Goal: Task Accomplishment & Management: Manage account settings

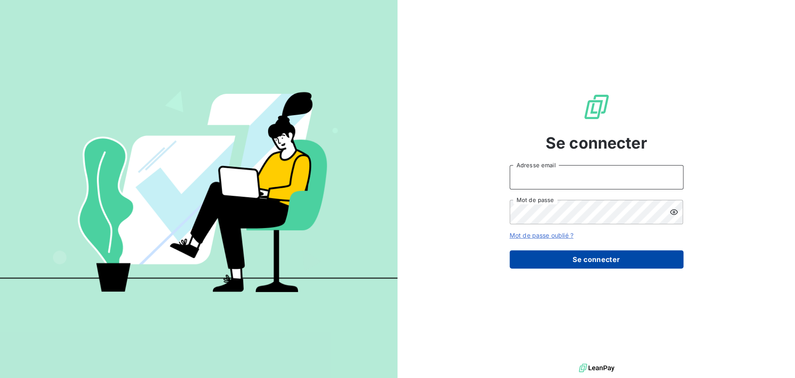
type input "[PERSON_NAME][EMAIL_ADDRESS][DOMAIN_NAME]"
click at [564, 260] on button "Se connecter" at bounding box center [597, 259] width 174 height 18
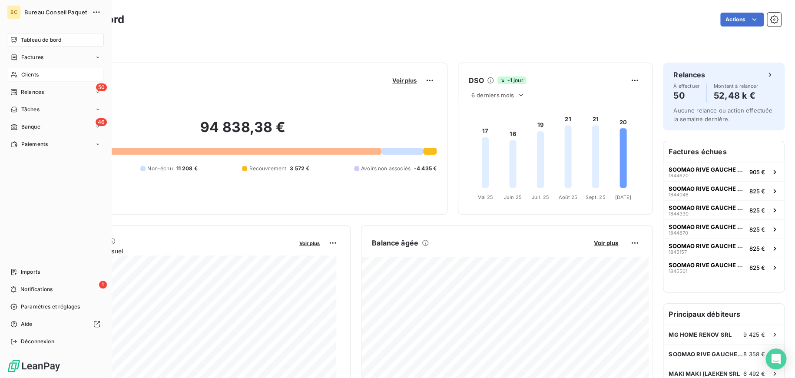
click at [32, 71] on span "Clients" at bounding box center [29, 75] width 17 height 8
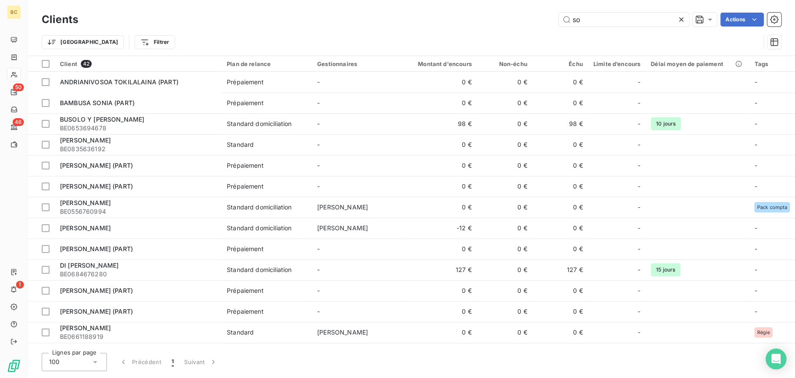
type input "s"
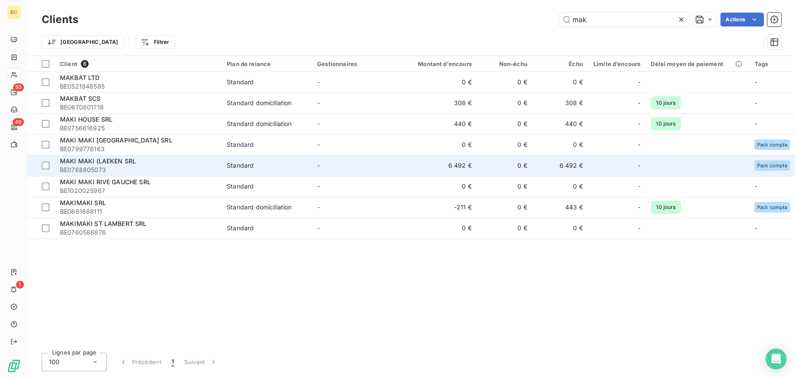
type input "mak"
click at [67, 159] on span "MAKI MAKI (LAEKEN SRL" at bounding box center [98, 160] width 76 height 7
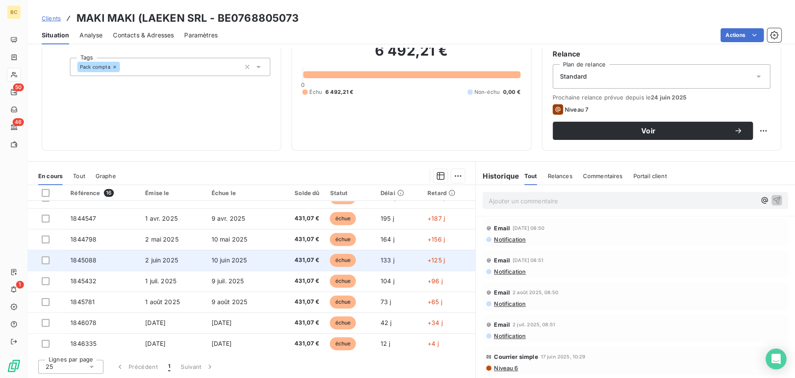
scroll to position [182, 0]
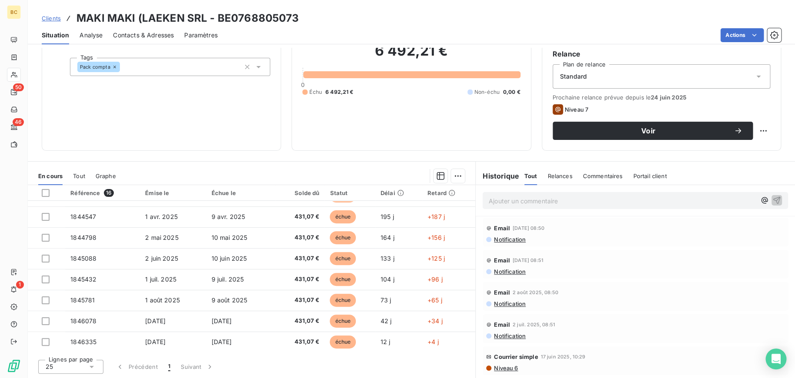
click at [89, 37] on span "Analyse" at bounding box center [91, 35] width 23 height 9
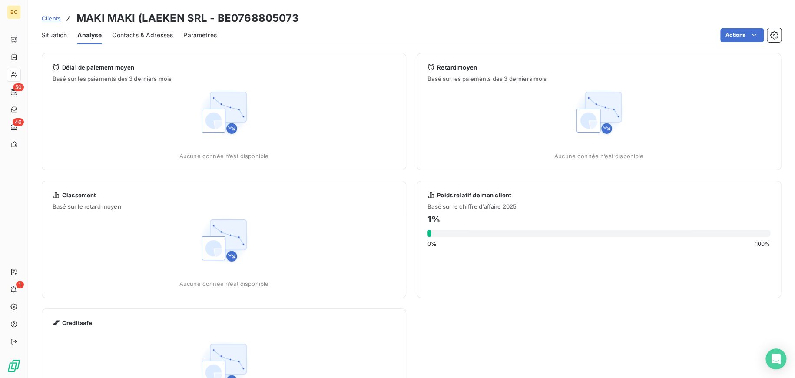
click at [53, 36] on span "Situation" at bounding box center [54, 35] width 25 height 9
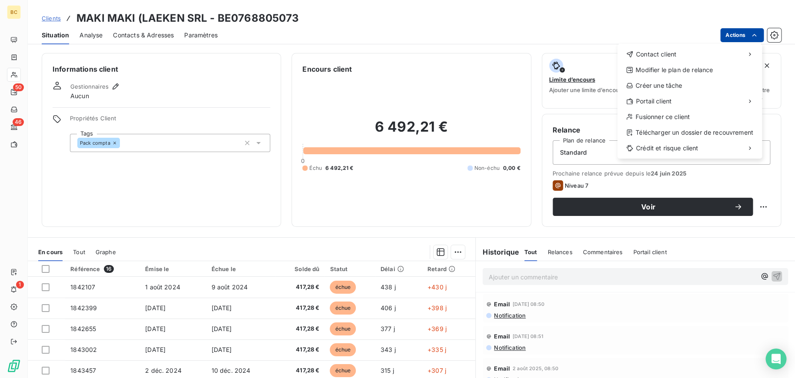
click at [739, 34] on html "BC 50 46 1 Clients MAKI MAKI (LAEKEN SRL - BE0768805073 Situation Analyse Conta…" at bounding box center [397, 189] width 795 height 378
click at [549, 252] on html "BC 50 46 1 Clients MAKI MAKI (LAEKEN SRL - BE0768805073 Situation Analyse Conta…" at bounding box center [397, 189] width 795 height 378
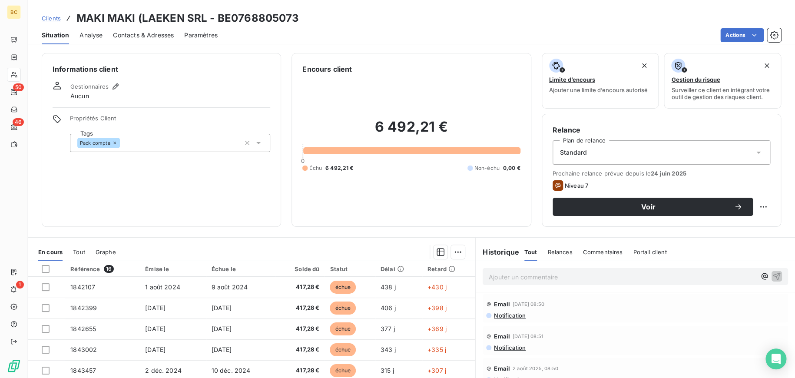
click at [549, 252] on span "Relances" at bounding box center [559, 252] width 25 height 7
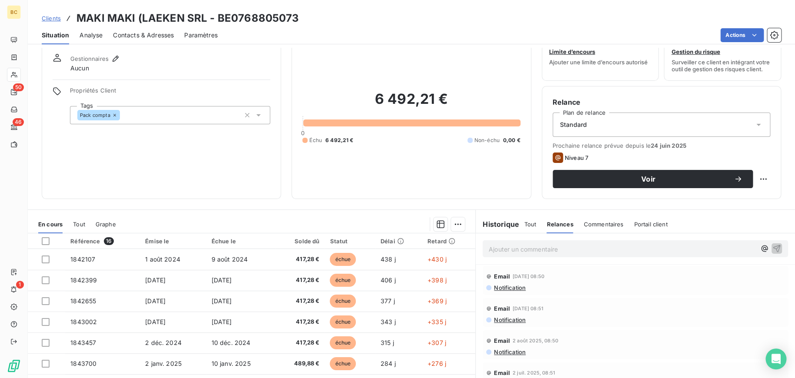
scroll to position [43, 0]
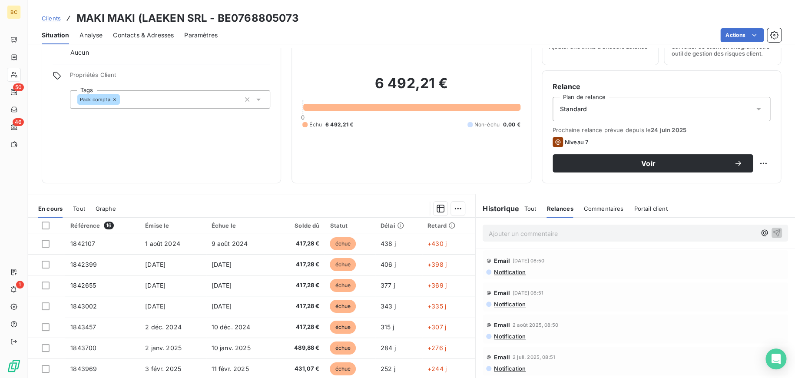
click at [599, 206] on span "Commentaires" at bounding box center [604, 208] width 40 height 7
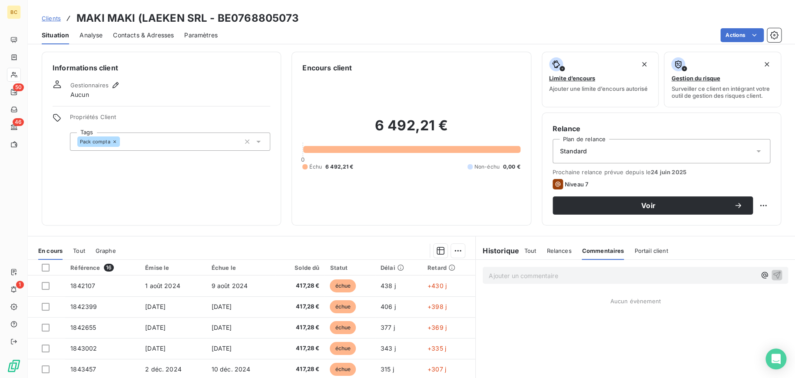
scroll to position [0, 0]
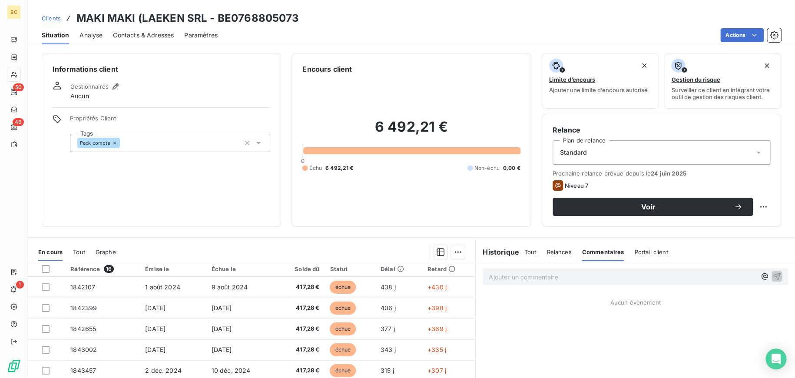
click at [89, 34] on span "Analyse" at bounding box center [91, 35] width 23 height 9
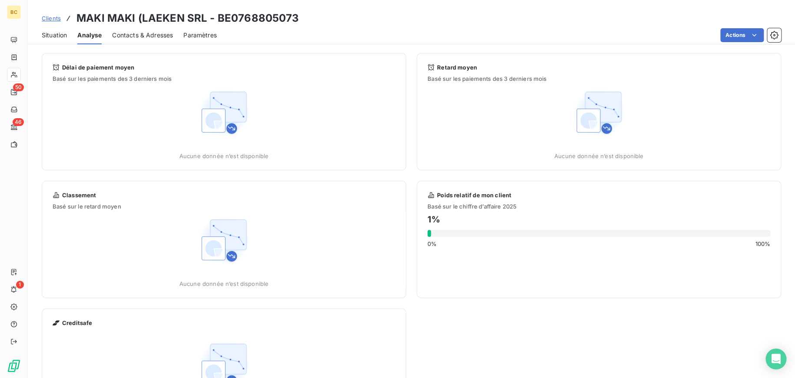
click at [156, 37] on span "Contacts & Adresses" at bounding box center [142, 35] width 61 height 9
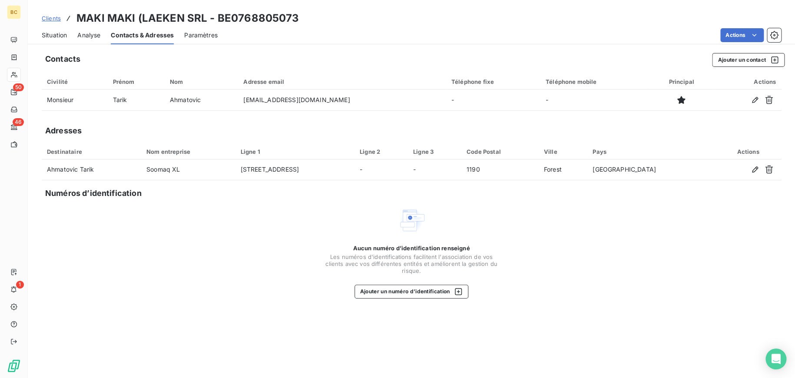
click at [209, 34] on span "Paramètres" at bounding box center [200, 35] width 33 height 9
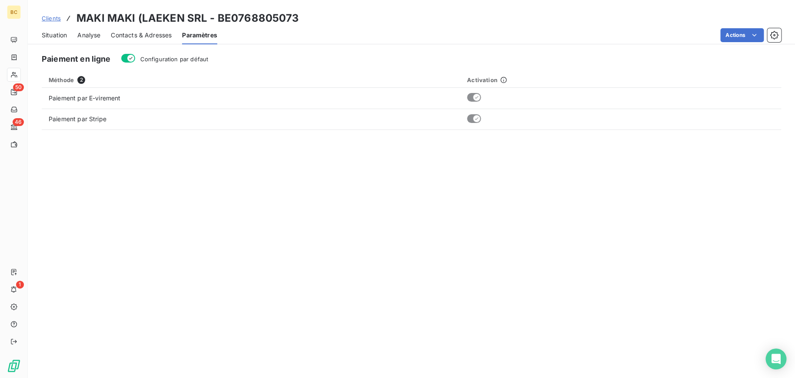
click at [156, 34] on span "Contacts & Adresses" at bounding box center [141, 35] width 61 height 9
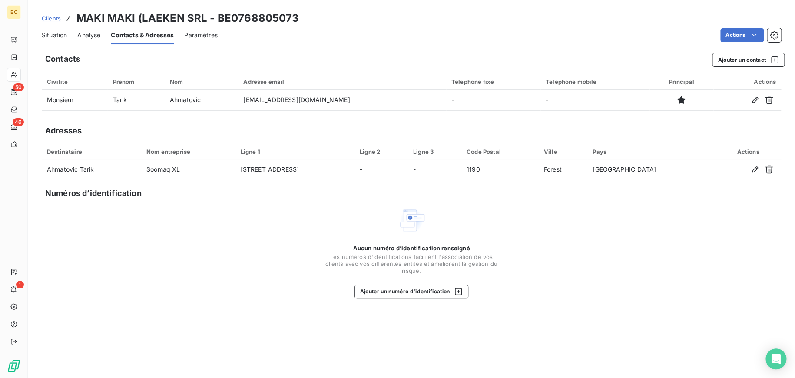
click at [89, 36] on span "Analyse" at bounding box center [88, 35] width 23 height 9
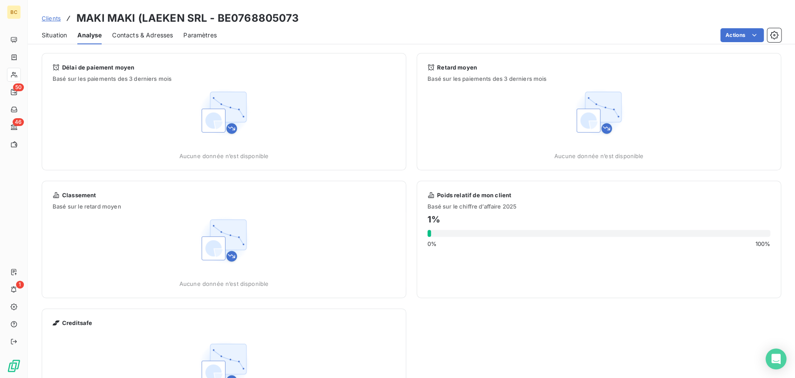
click at [49, 33] on span "Situation" at bounding box center [54, 35] width 25 height 9
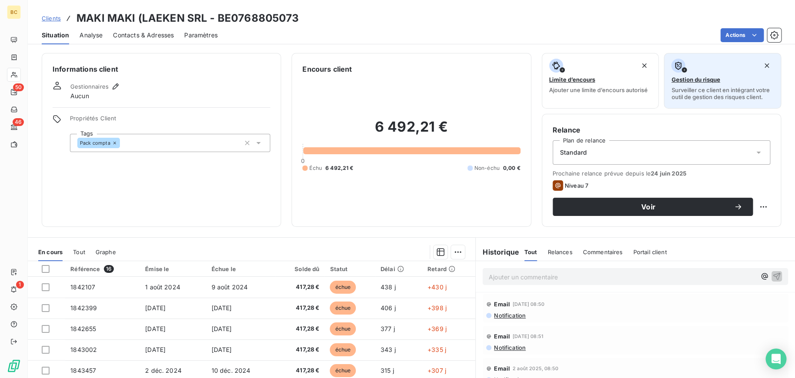
click at [699, 76] on span "Gestion du risque" at bounding box center [695, 79] width 49 height 7
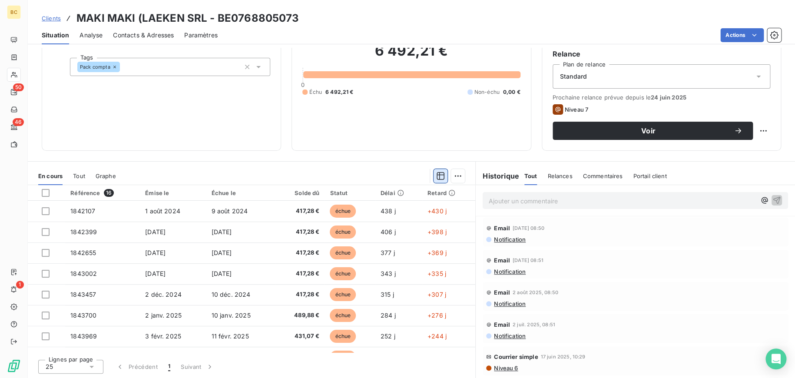
click at [436, 172] on icon "button" at bounding box center [440, 176] width 9 height 9
click at [389, 174] on div at bounding box center [295, 176] width 338 height 14
click at [454, 175] on html "BC 50 46 1 Clients MAKI MAKI (LAEKEN SRL - BE0768805073 Situation Analyse Conta…" at bounding box center [397, 189] width 795 height 378
click at [436, 176] on icon "button" at bounding box center [440, 176] width 9 height 9
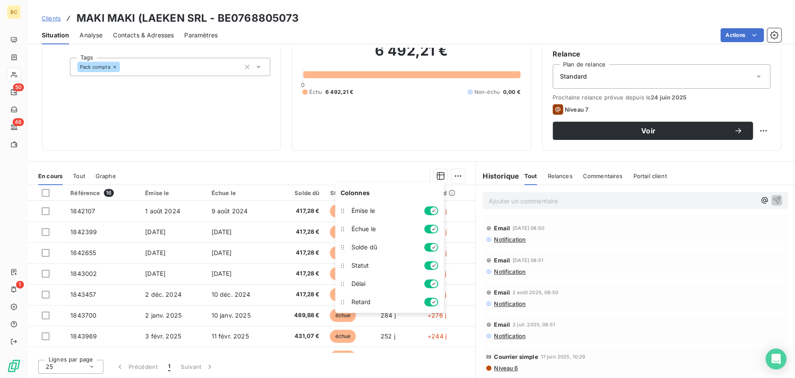
click at [388, 158] on div "Informations client Gestionnaires Aucun Propriétés Client Tags Pack compta Enco…" at bounding box center [411, 213] width 767 height 330
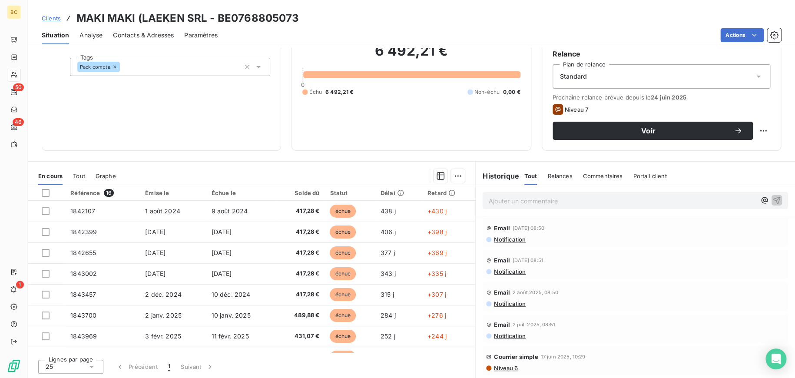
click at [448, 196] on icon at bounding box center [451, 192] width 7 height 7
click at [556, 176] on span "Relances" at bounding box center [559, 175] width 25 height 7
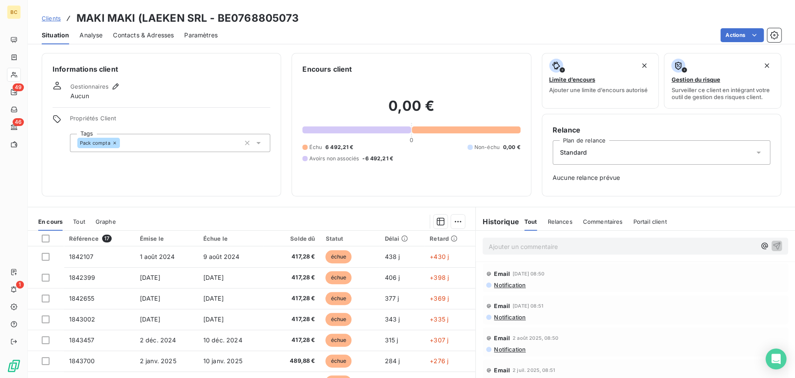
click at [80, 219] on span "Tout" at bounding box center [79, 221] width 12 height 7
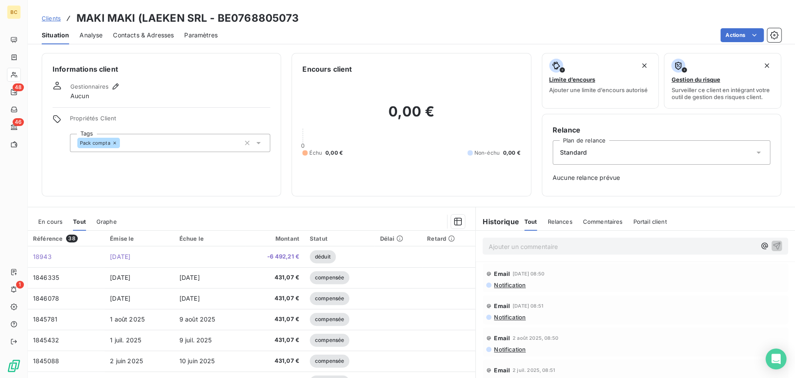
click at [48, 20] on span "Clients" at bounding box center [51, 18] width 19 height 7
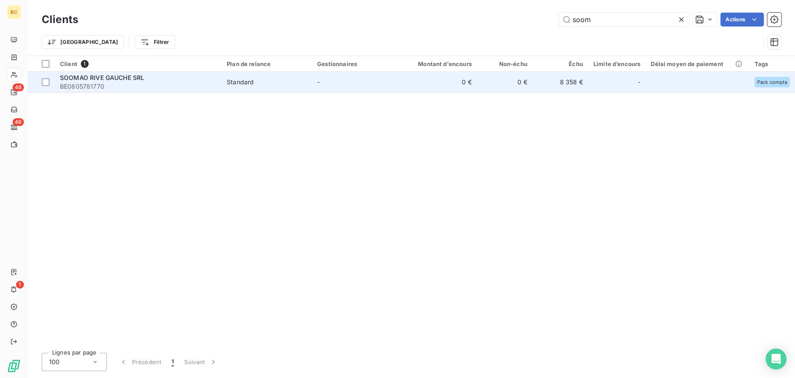
type input "soom"
click at [128, 77] on span "SOOMAO RIVE GAUCHE SRL" at bounding box center [102, 77] width 84 height 7
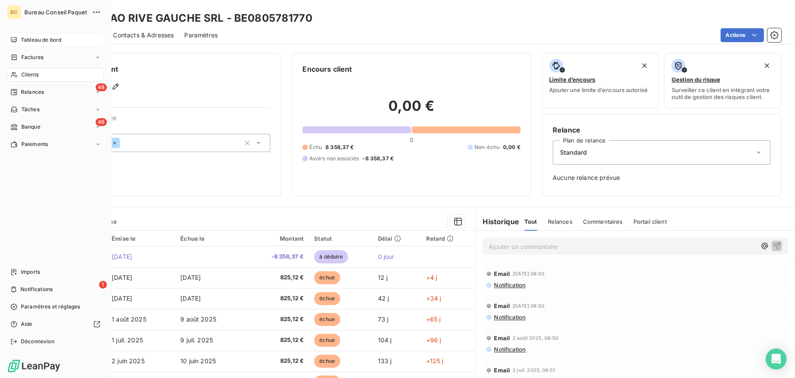
click at [9, 45] on div "Tableau de bord" at bounding box center [55, 40] width 97 height 14
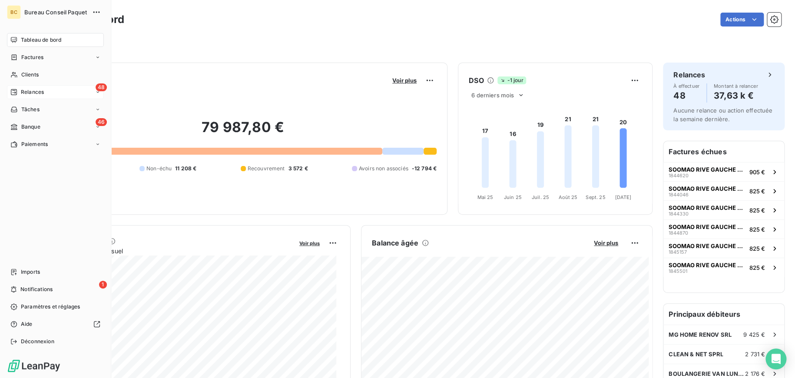
click at [24, 91] on span "Relances" at bounding box center [32, 92] width 23 height 8
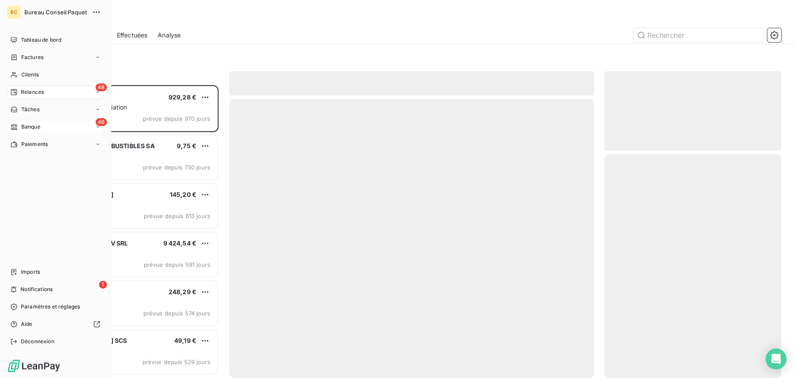
scroll to position [287, 170]
click at [26, 128] on span "Banque" at bounding box center [30, 127] width 19 height 8
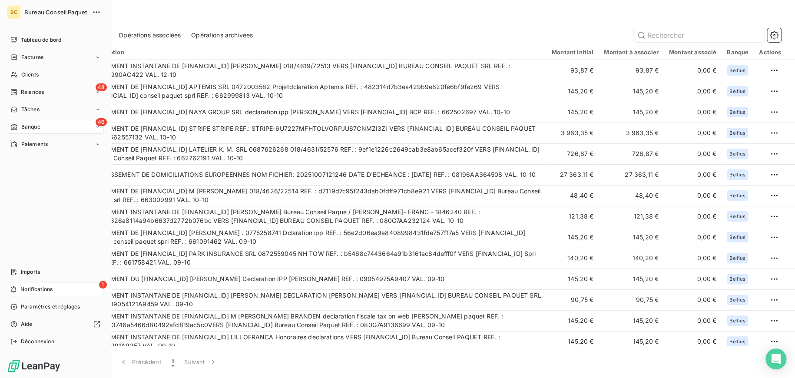
click at [22, 289] on span "Notifications" at bounding box center [36, 289] width 32 height 8
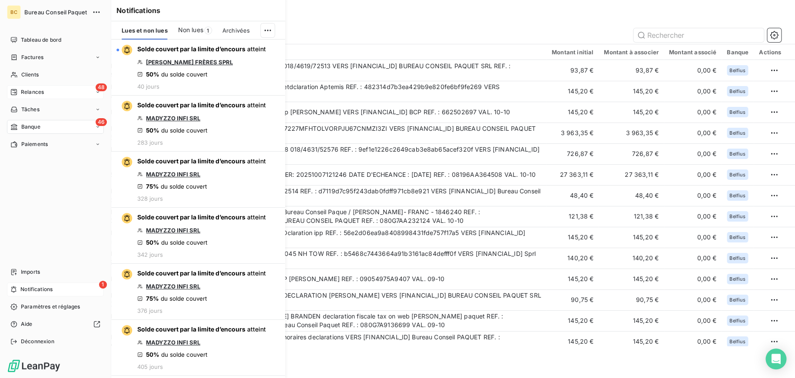
click at [23, 85] on div "48 Relances" at bounding box center [55, 92] width 97 height 14
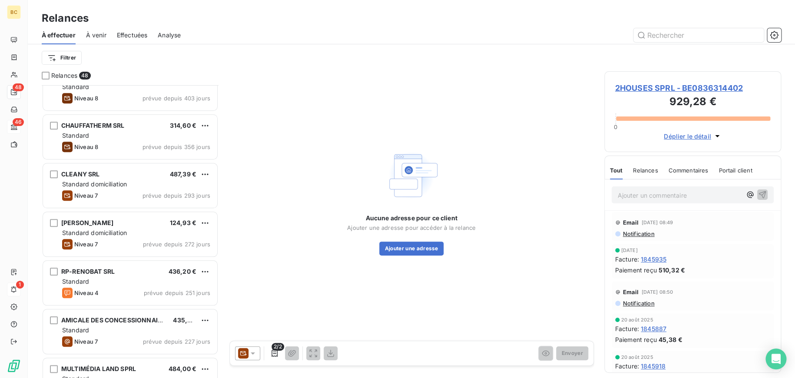
scroll to position [391, 0]
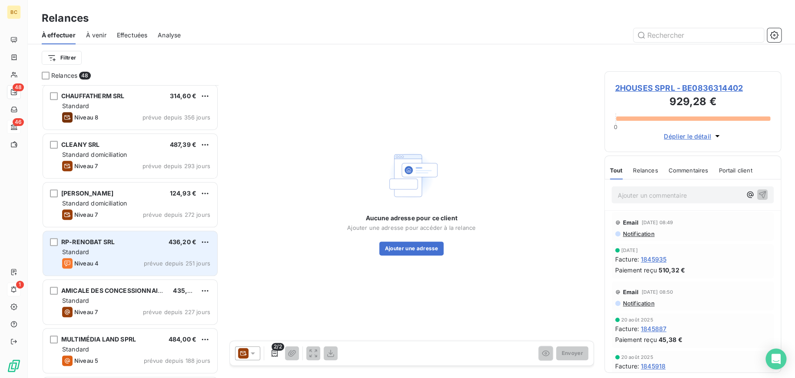
click at [133, 242] on div "RP-RENOBAT SRL 436,20 €" at bounding box center [136, 242] width 148 height 8
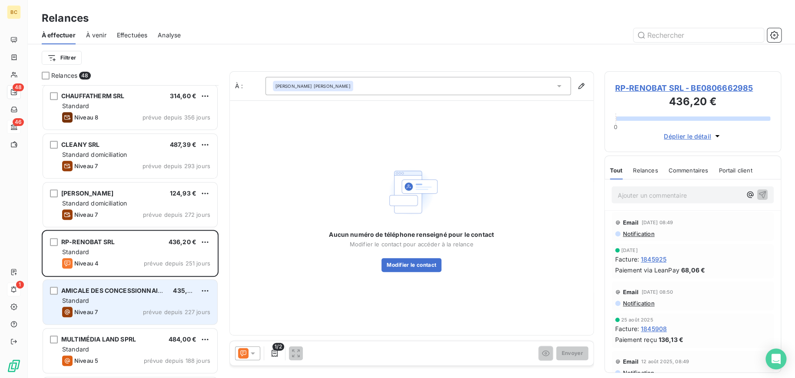
click at [122, 295] on div "AMICALE DES CONCESSIONNAIRES ASBL" at bounding box center [113, 290] width 105 height 9
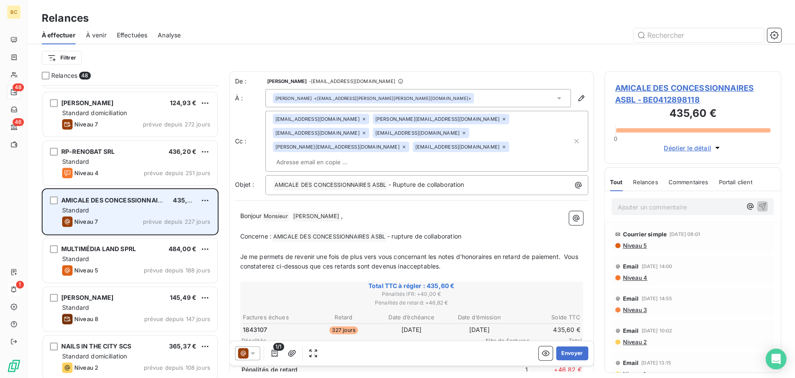
scroll to position [521, 0]
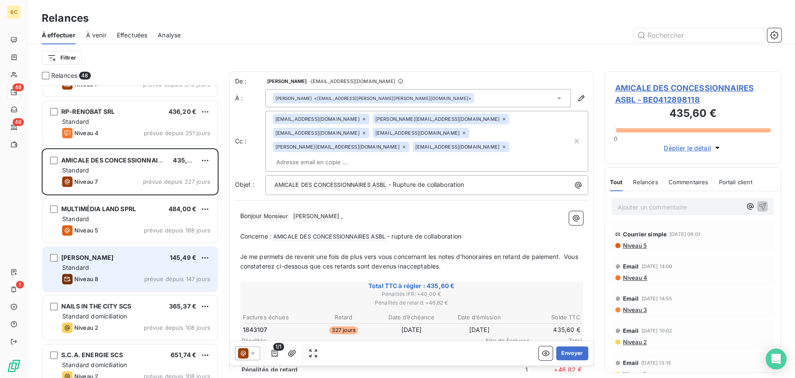
click at [122, 276] on div "Niveau 8 prévue depuis 147 jours" at bounding box center [136, 279] width 148 height 10
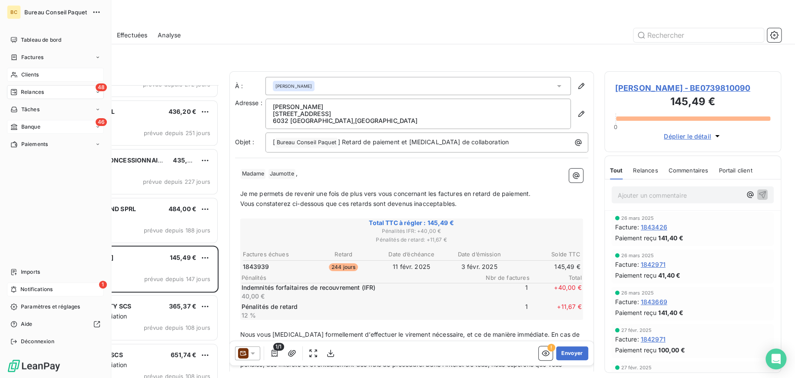
click at [20, 77] on div "Clients" at bounding box center [55, 75] width 97 height 14
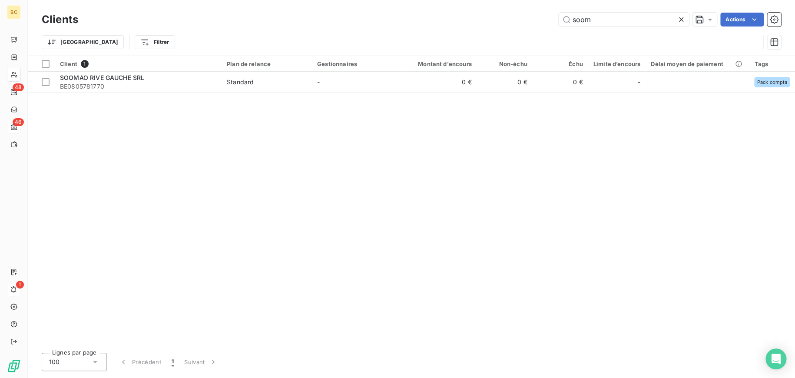
drag, startPoint x: 602, startPoint y: 20, endPoint x: 484, endPoint y: 17, distance: 117.8
click at [484, 17] on div "soom Actions" at bounding box center [435, 20] width 693 height 14
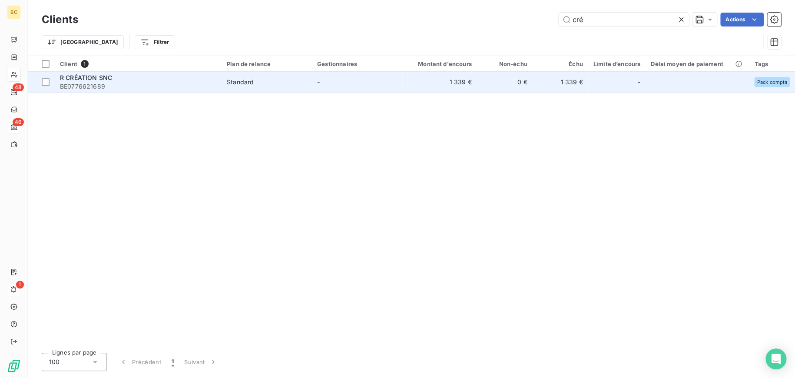
type input "cré"
click at [99, 78] on span "R CRÉATION SNC" at bounding box center [86, 77] width 52 height 7
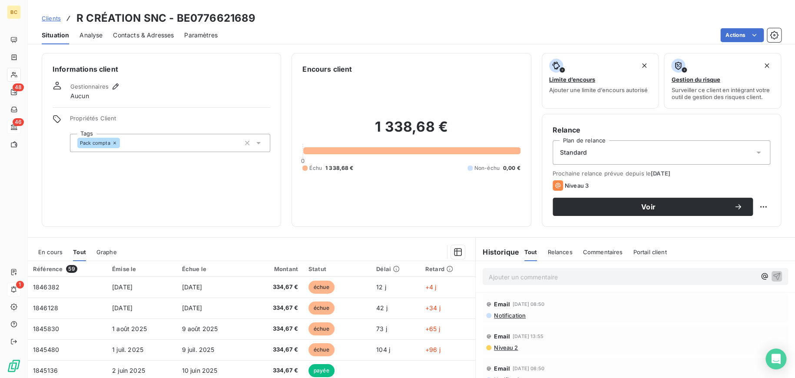
drag, startPoint x: 193, startPoint y: 79, endPoint x: 162, endPoint y: 177, distance: 102.9
click at [162, 177] on div "Informations client Gestionnaires Aucun Propriétés Client Tags Pack compta" at bounding box center [161, 140] width 239 height 174
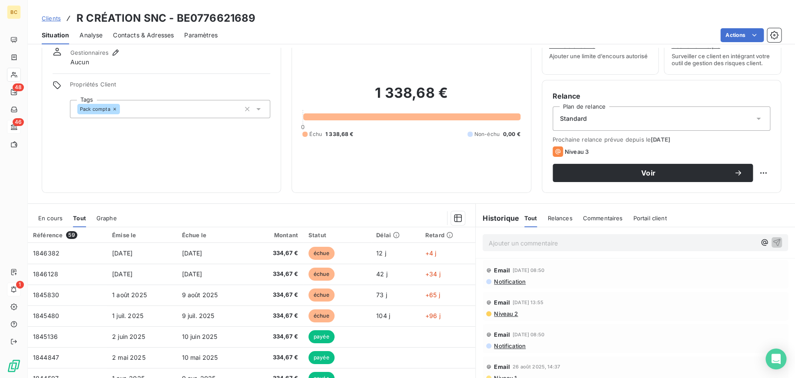
scroll to position [76, 0]
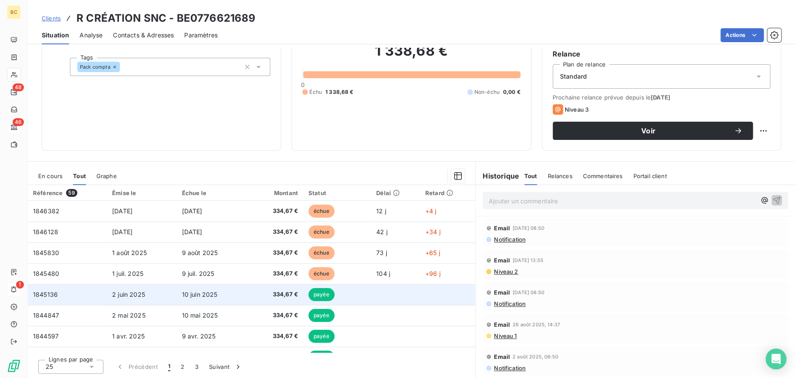
click at [143, 296] on td "2 juin 2025" at bounding box center [142, 294] width 70 height 21
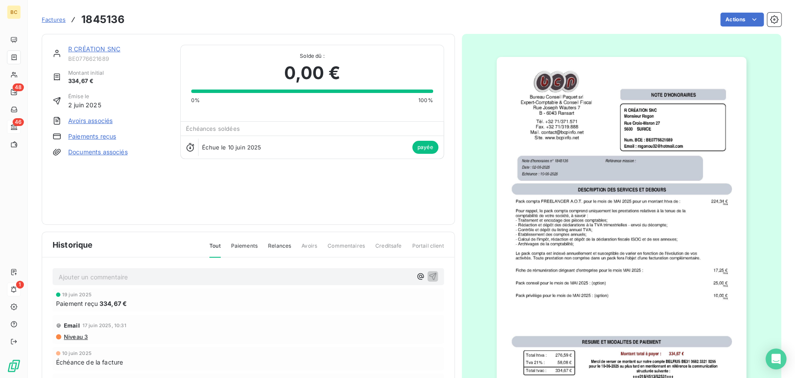
click at [56, 21] on span "Factures" at bounding box center [54, 19] width 24 height 7
